Goal: Information Seeking & Learning: Learn about a topic

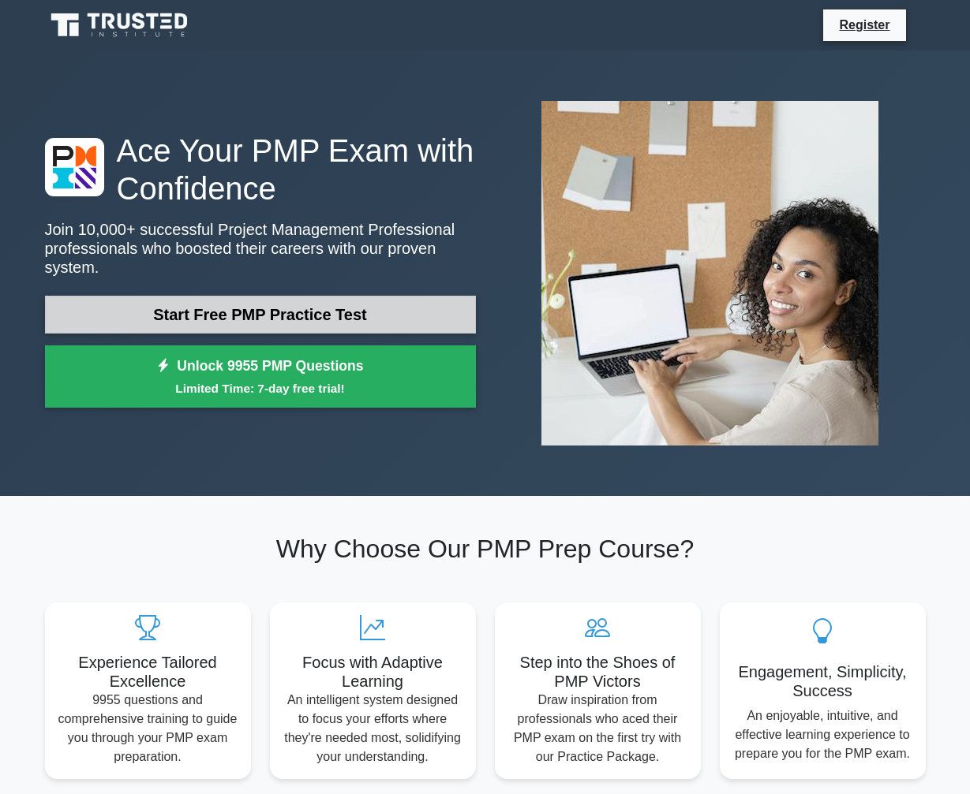
click at [291, 316] on link "Start Free PMP Practice Test" at bounding box center [260, 315] width 431 height 38
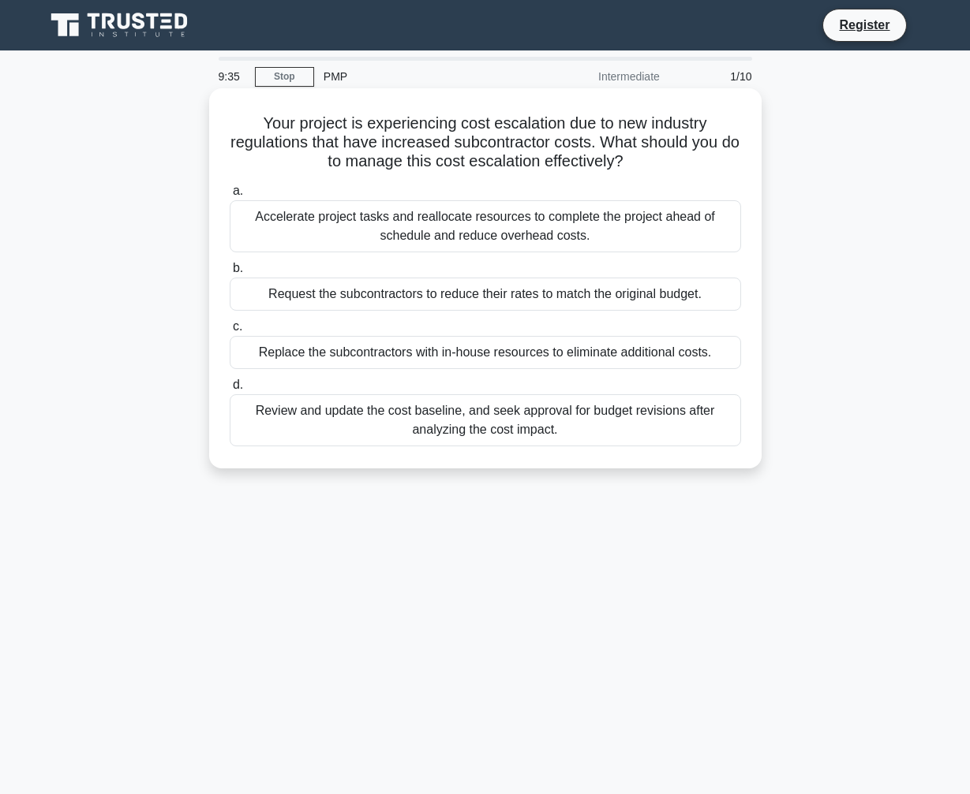
click at [483, 417] on div "Review and update the cost baseline, and seek approval for budget revisions aft…" at bounding box center [485, 420] width 511 height 52
click at [230, 391] on input "d. Review and update the cost baseline, and seek approval for budget revisions …" at bounding box center [230, 385] width 0 height 10
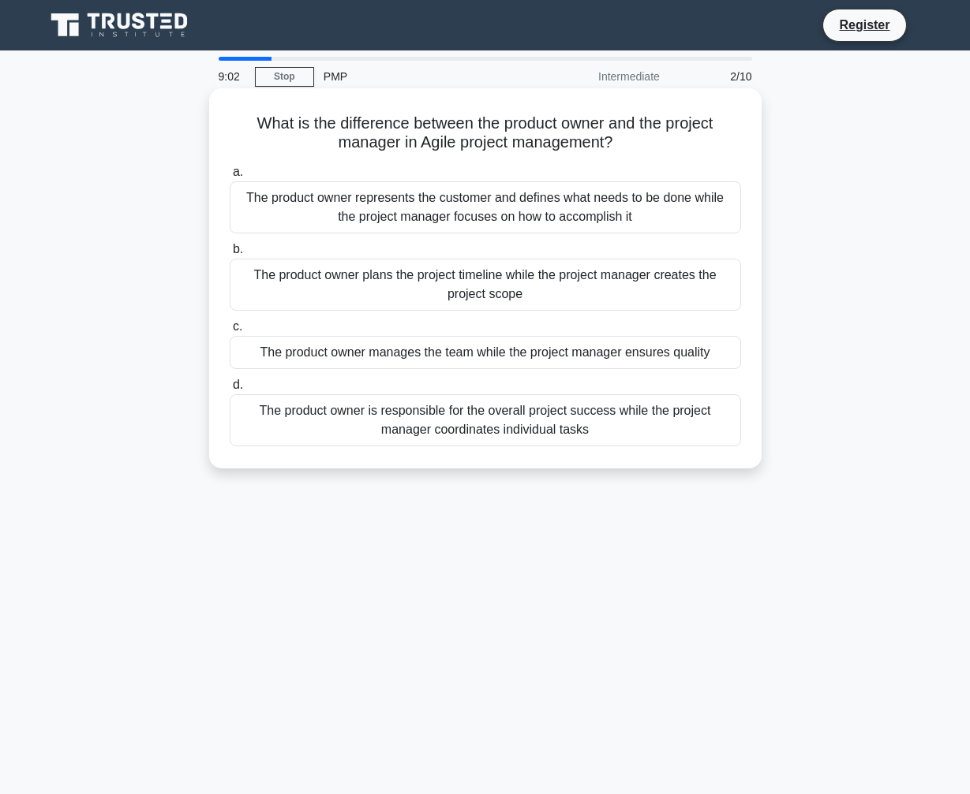
click at [419, 196] on div "The product owner represents the customer and defines what needs to be done whi…" at bounding box center [485, 207] width 511 height 52
click at [230, 178] on input "a. The product owner represents the customer and defines what needs to be done …" at bounding box center [230, 172] width 0 height 10
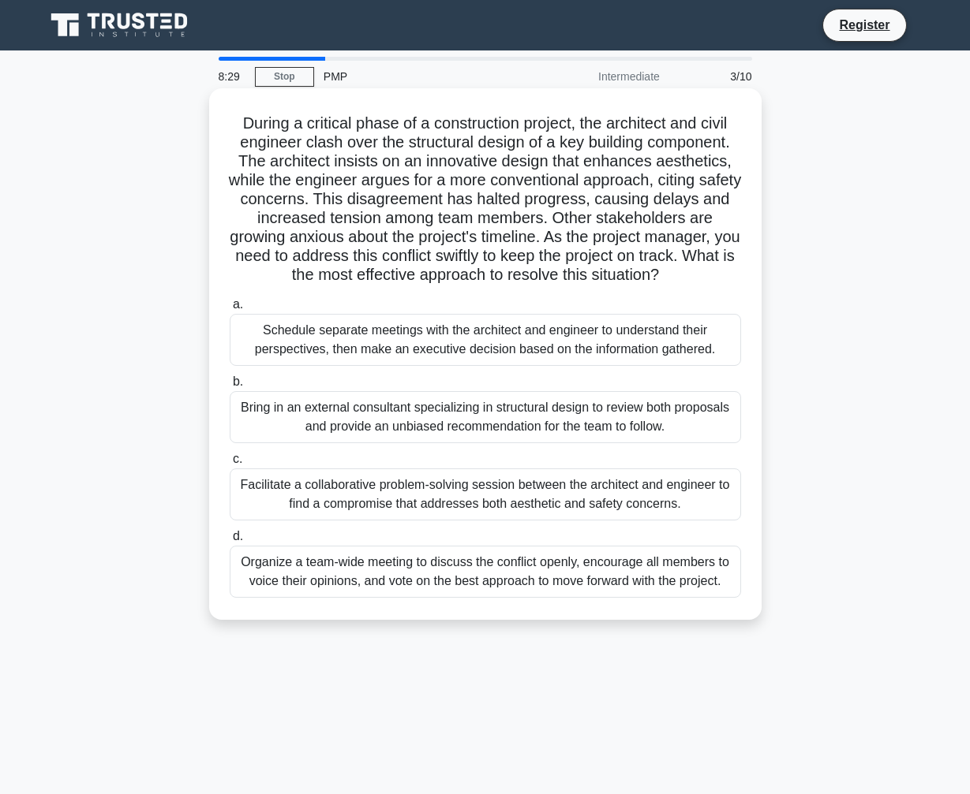
click at [413, 494] on div "Facilitate a collaborative problem-solving session between the architect and en…" at bounding box center [485, 495] width 511 height 52
click at [230, 465] on input "c. Facilitate a collaborative problem-solving session between the architect and…" at bounding box center [230, 459] width 0 height 10
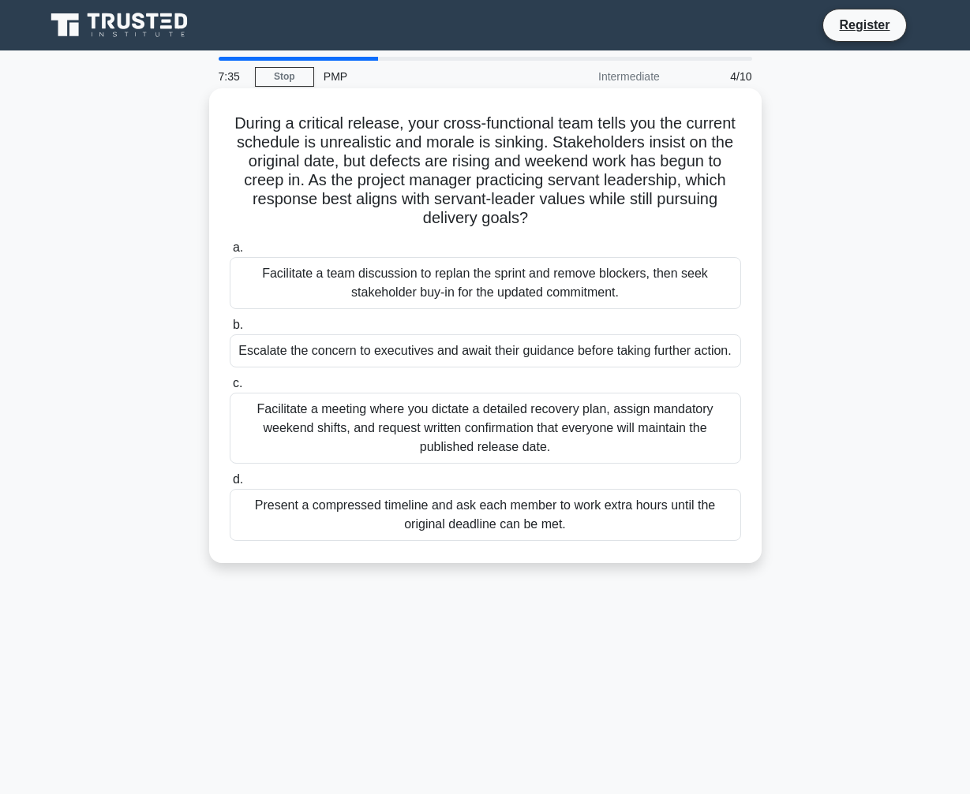
click at [403, 280] on div "Facilitate a team discussion to replan the sprint and remove blockers, then see…" at bounding box center [485, 283] width 511 height 52
click at [230, 253] on input "a. Facilitate a team discussion to replan the sprint and remove blockers, then …" at bounding box center [230, 248] width 0 height 10
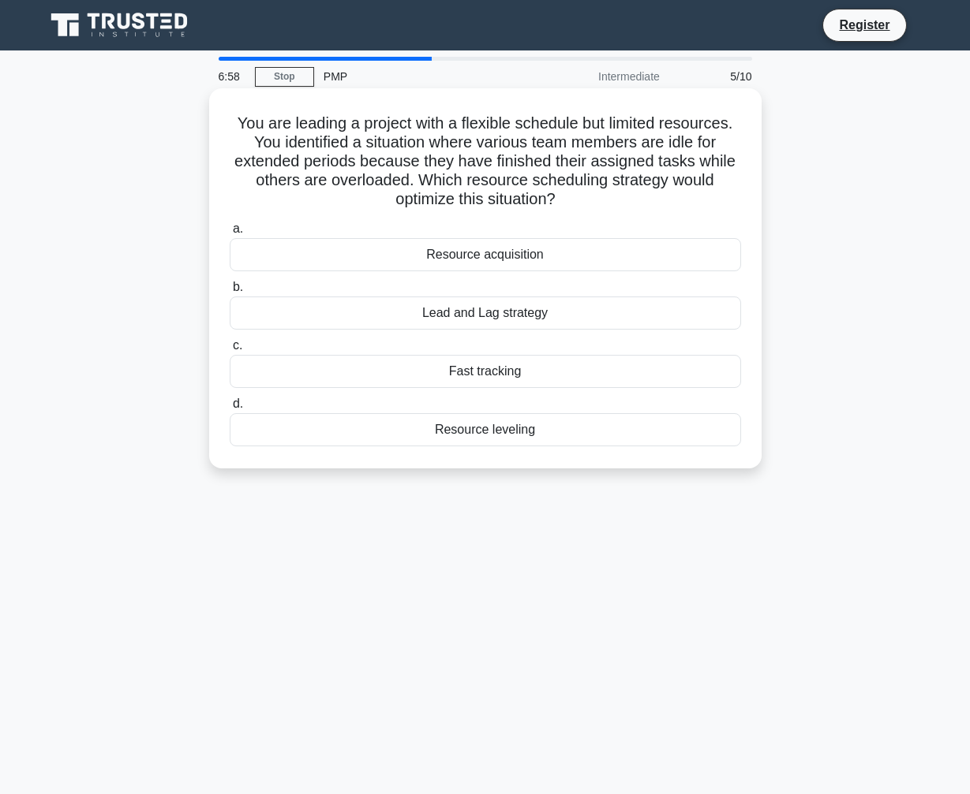
click at [493, 434] on div "Resource leveling" at bounding box center [485, 429] width 511 height 33
click at [230, 409] on input "d. Resource leveling" at bounding box center [230, 404] width 0 height 10
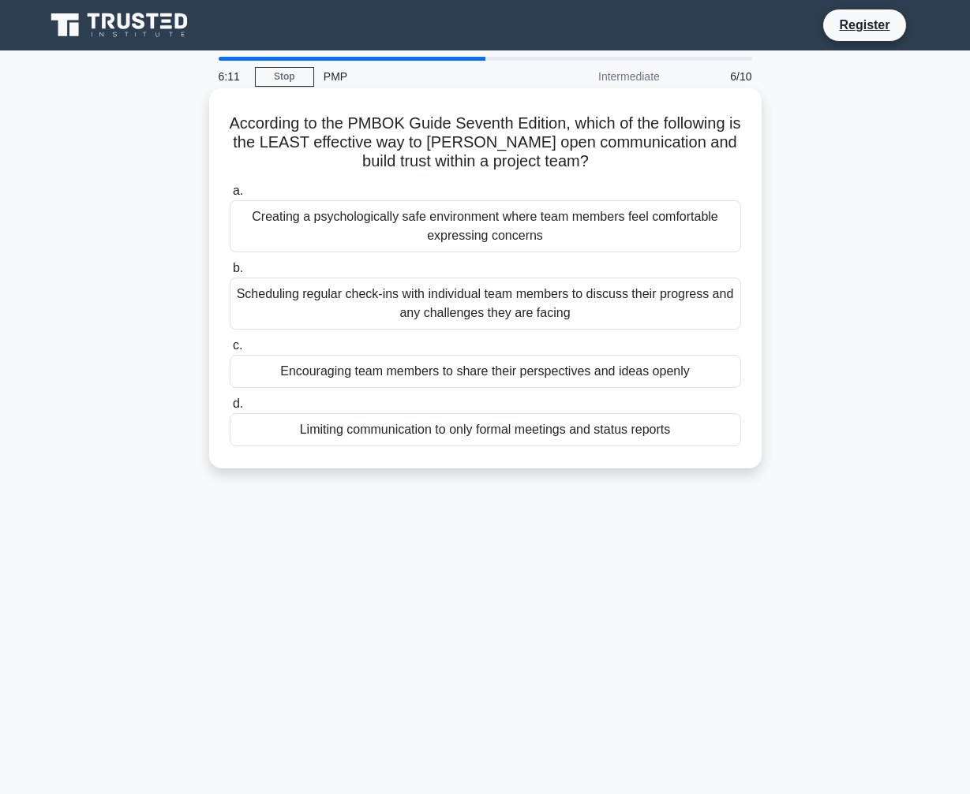
click at [398, 314] on div "Scheduling regular check-ins with individual team members to discuss their prog…" at bounding box center [485, 304] width 511 height 52
click at [230, 274] on input "b. Scheduling regular check-ins with individual team members to discuss their p…" at bounding box center [230, 269] width 0 height 10
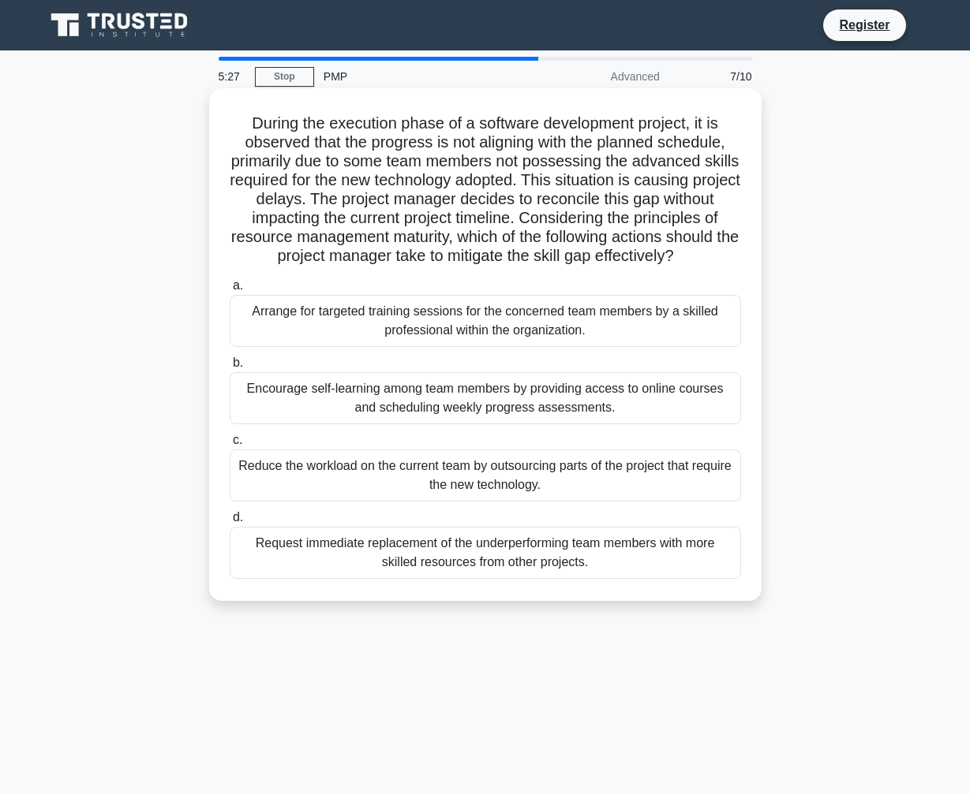
click at [464, 566] on div "Request immediate replacement of the underperforming team members with more ski…" at bounding box center [485, 553] width 511 height 52
click at [230, 523] on input "d. Request immediate replacement of the underperforming team members with more …" at bounding box center [230, 518] width 0 height 10
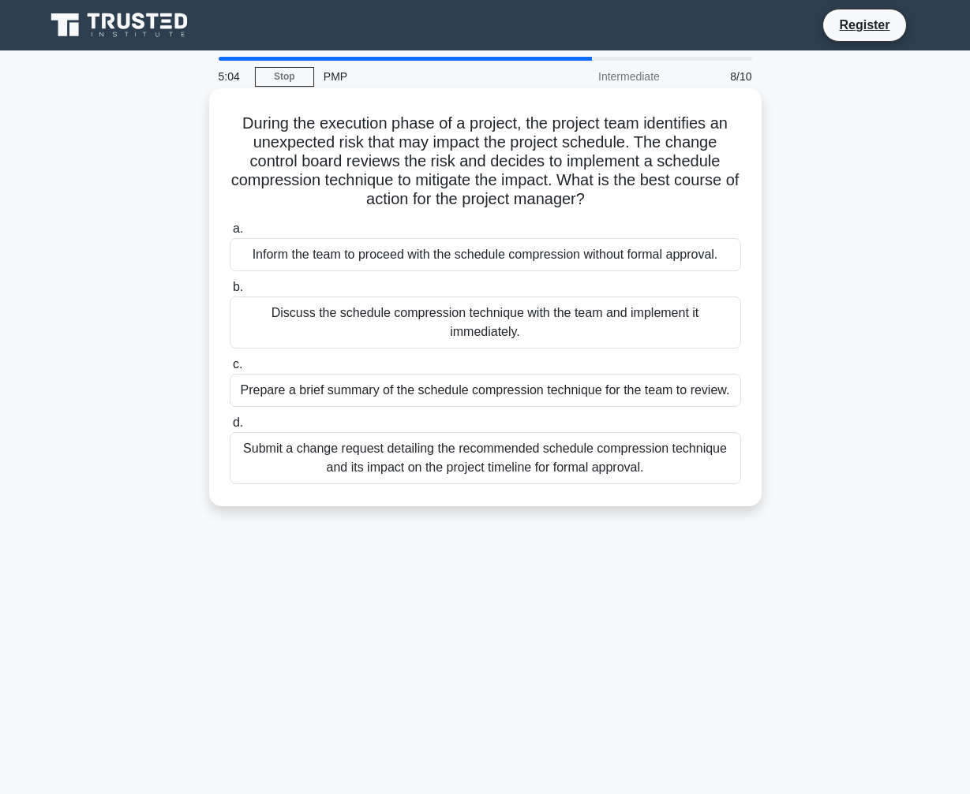
click at [373, 465] on div "Submit a change request detailing the recommended schedule compression techniqu…" at bounding box center [485, 458] width 511 height 52
click at [230, 428] on input "d. Submit a change request detailing the recommended schedule compression techn…" at bounding box center [230, 423] width 0 height 10
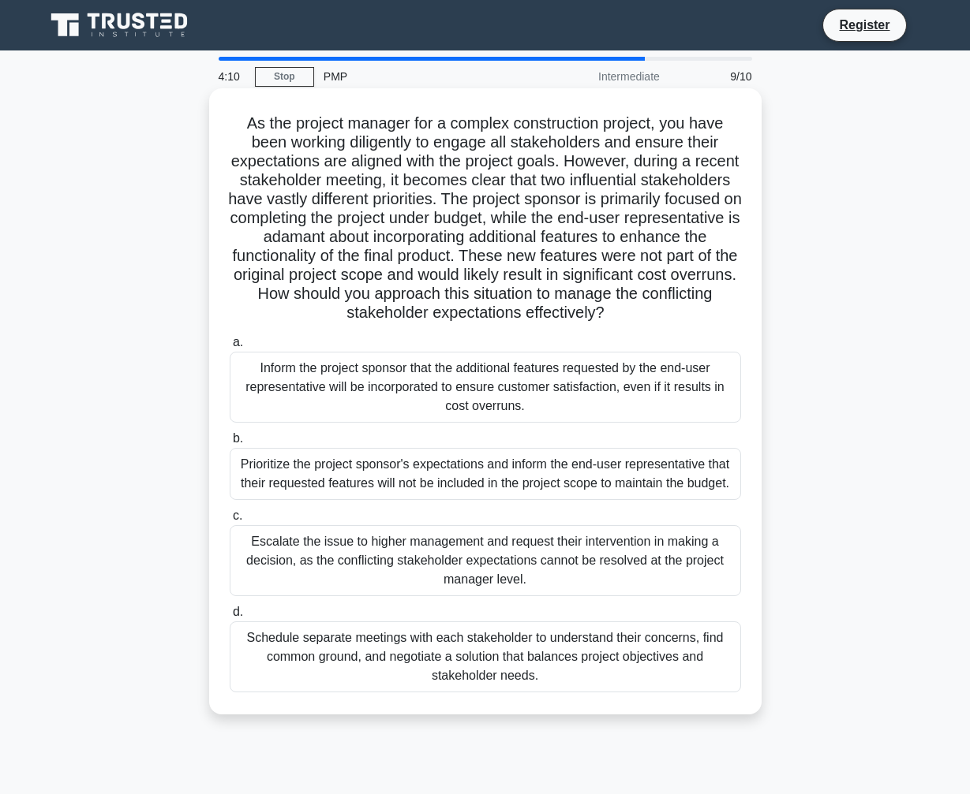
click at [364, 492] on div "Prioritize the project sponsor's expectations and inform the end-user represent…" at bounding box center [485, 474] width 511 height 52
click at [230, 444] on input "b. Prioritize the project sponsor's expectations and inform the end-user repres…" at bounding box center [230, 439] width 0 height 10
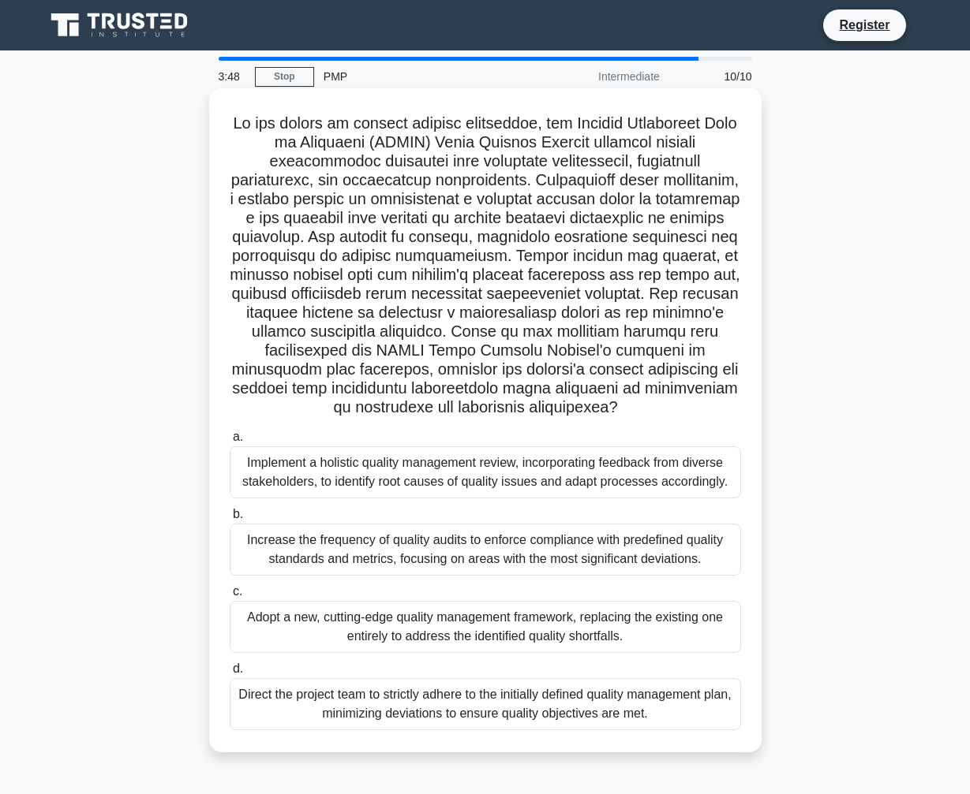
scroll to position [58, 0]
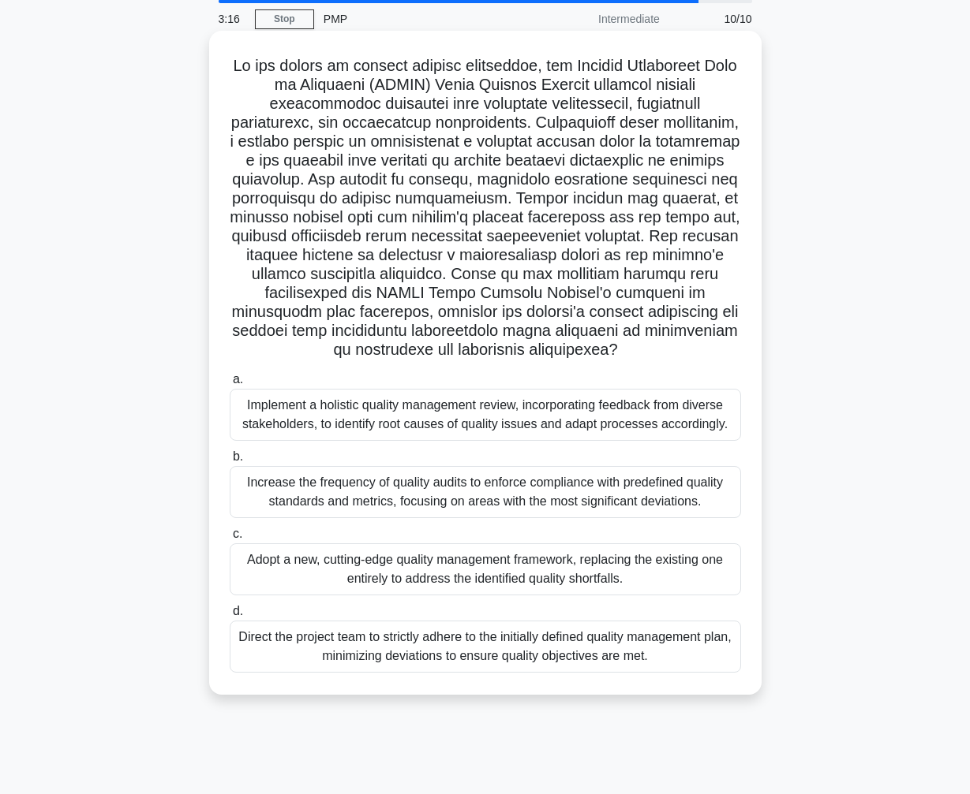
click at [465, 673] on div "Direct the project team to strictly adhere to the initially defined quality man…" at bounding box center [485, 647] width 511 height 52
click at [230, 617] on input "d. Direct the project team to strictly adhere to the initially defined quality …" at bounding box center [230, 612] width 0 height 10
